Goal: Find specific page/section: Find specific page/section

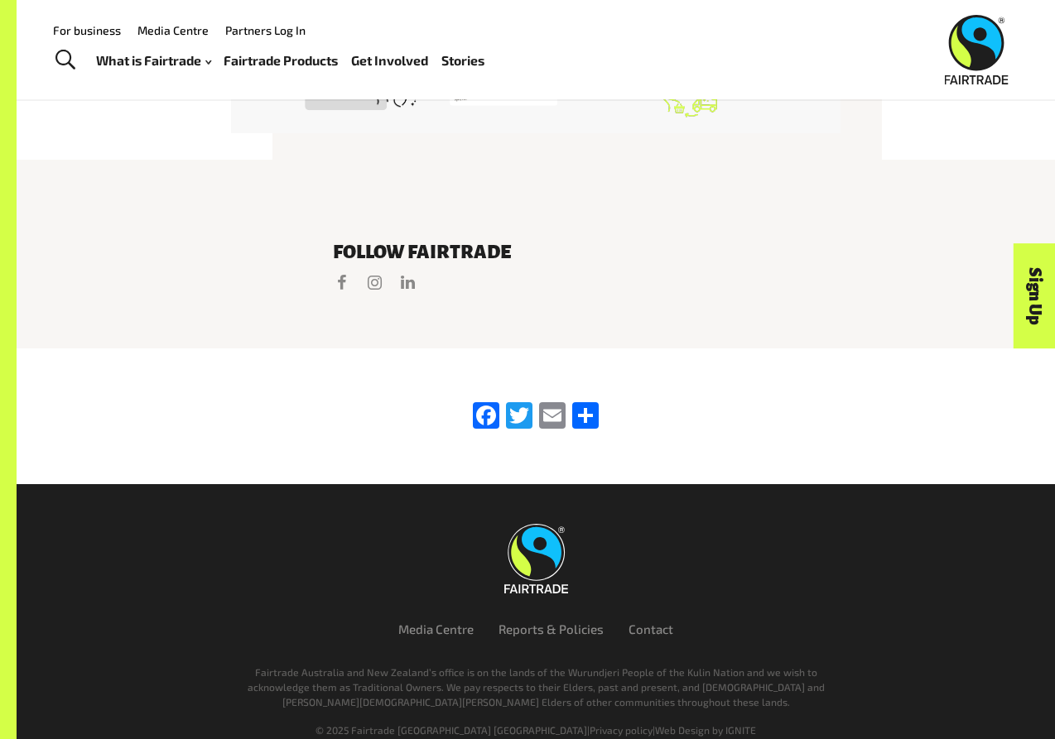
scroll to position [127, 0]
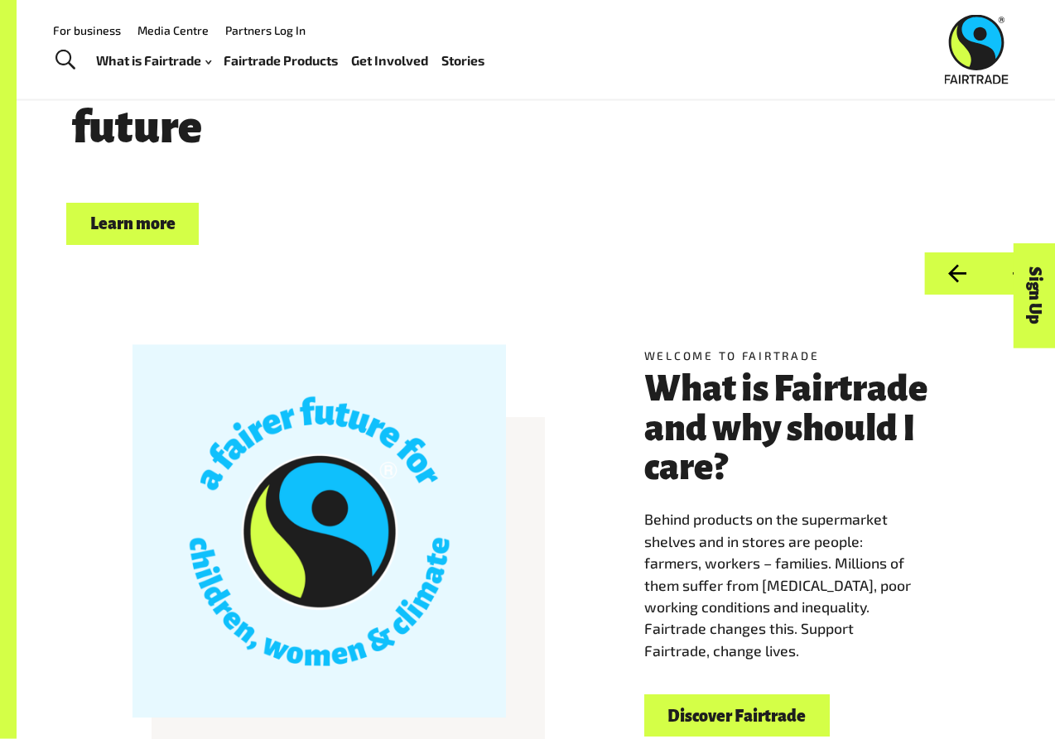
click at [974, 41] on img at bounding box center [977, 50] width 64 height 70
click at [967, 19] on img at bounding box center [977, 50] width 64 height 70
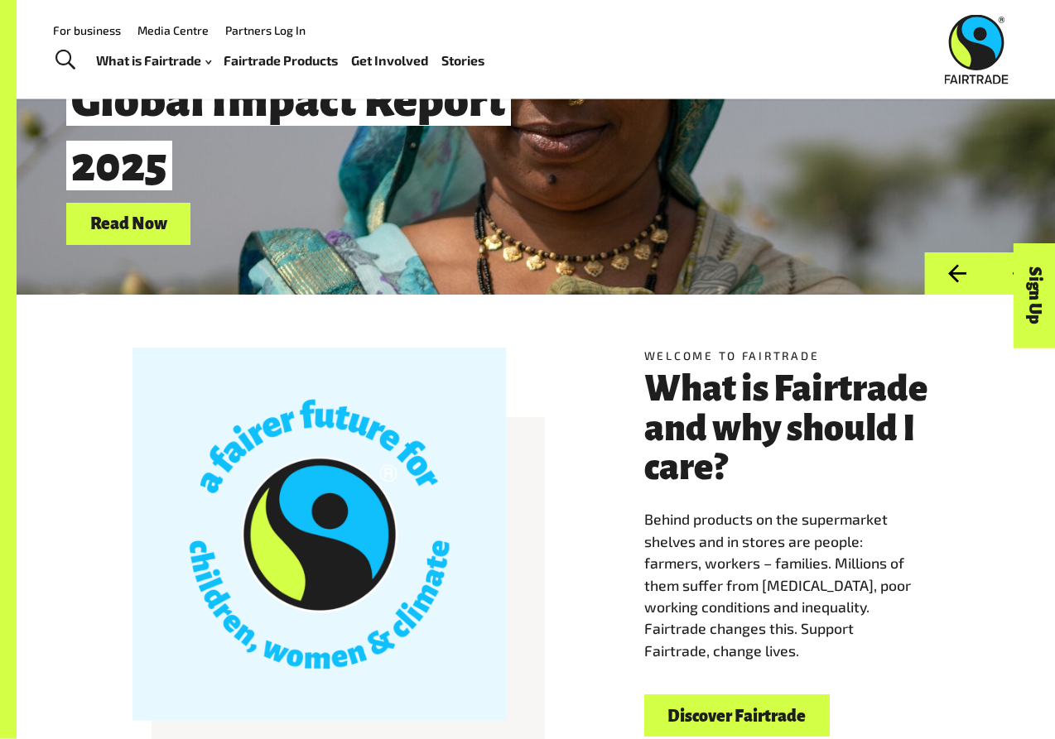
scroll to position [0, 0]
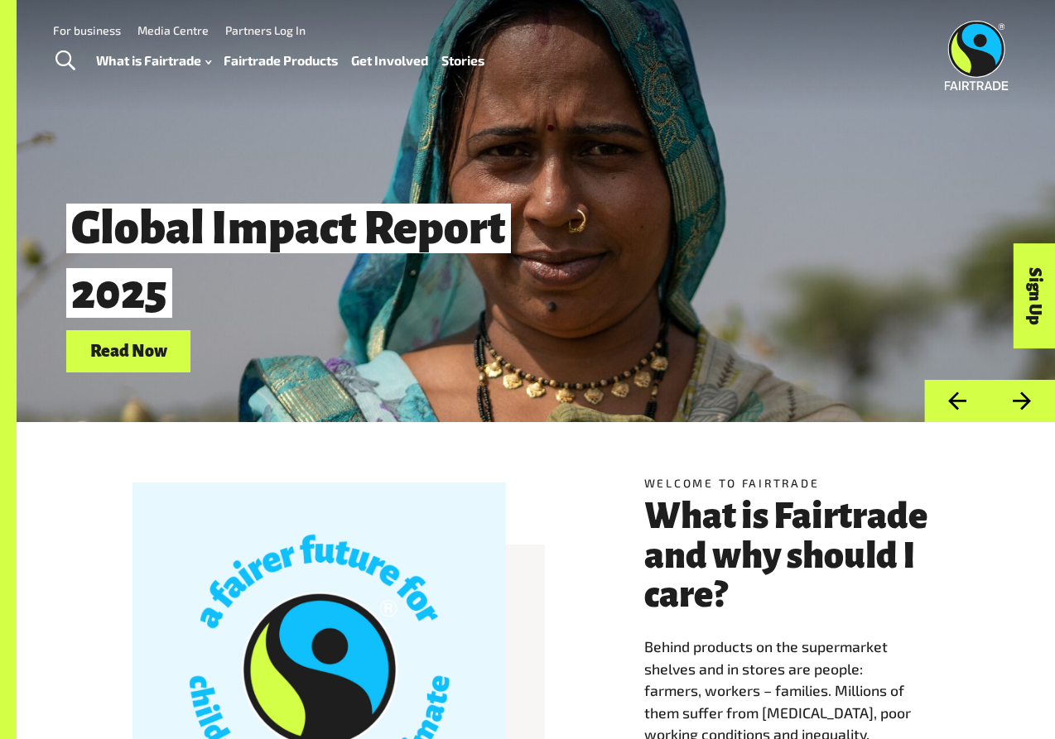
click at [290, 61] on link "Fairtrade Products" at bounding box center [281, 60] width 114 height 23
